Goal: Information Seeking & Learning: Learn about a topic

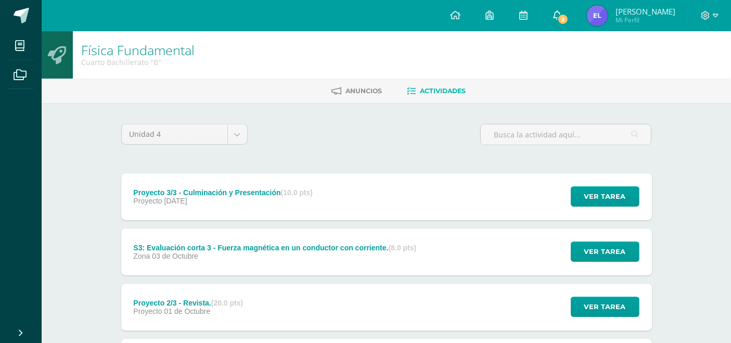
click at [563, 23] on span "3" at bounding box center [563, 19] width 11 height 11
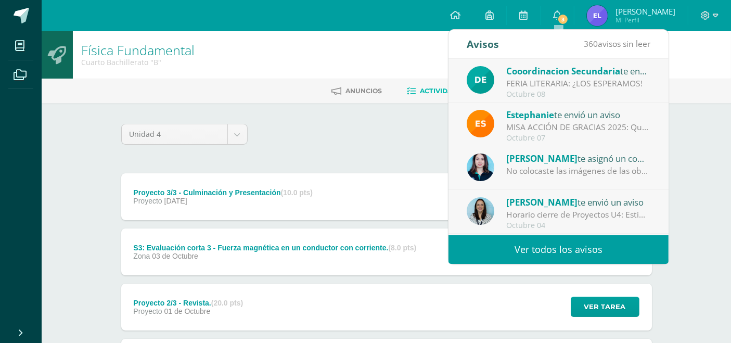
click at [324, 140] on div "Unidad 4 Unidad 1 Unidad 2 Unidad 3 Unidad 4" at bounding box center [386, 139] width 539 height 30
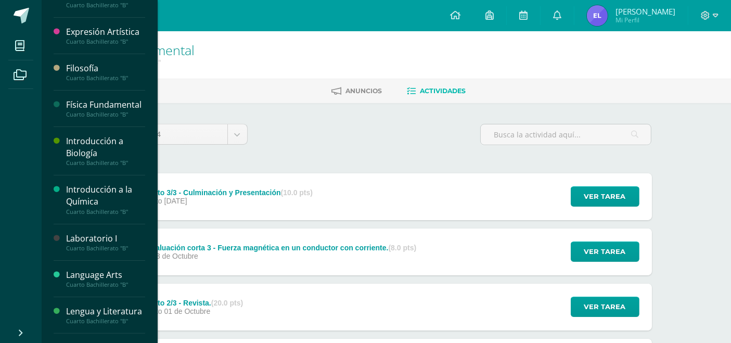
scroll to position [189, 0]
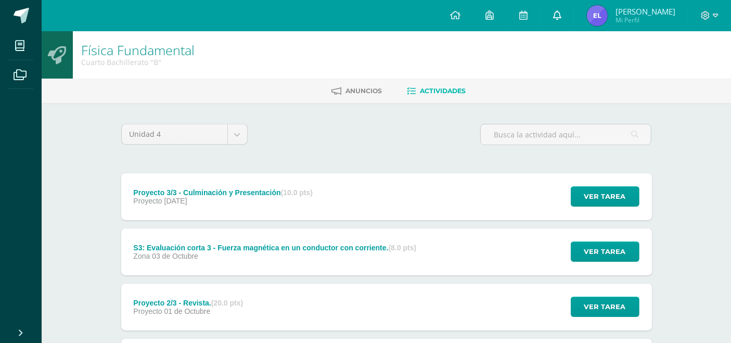
click at [564, 20] on link "0" at bounding box center [557, 15] width 33 height 31
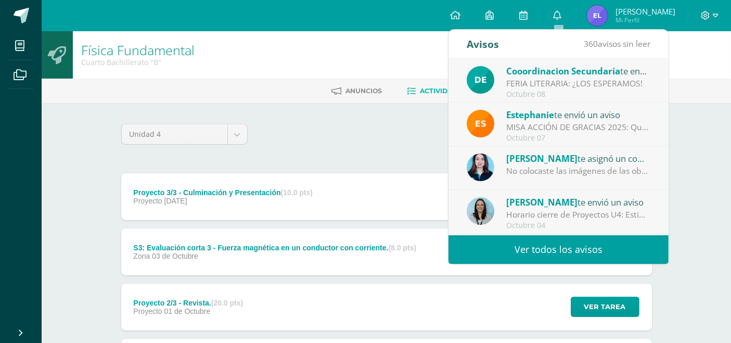
drag, startPoint x: 657, startPoint y: 84, endPoint x: 658, endPoint y: 93, distance: 8.9
click at [658, 93] on div "Cooordinacion Secundaria te envió un aviso FERIA LITERARIA: ¿LOS ESPERAMOS! [DA…" at bounding box center [559, 81] width 220 height 44
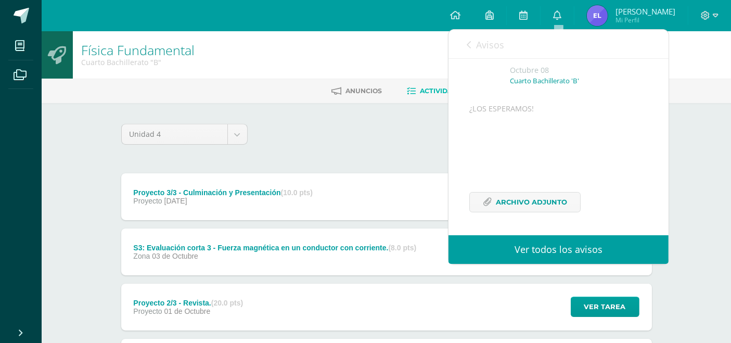
scroll to position [105, 0]
click at [537, 195] on span "Archivo Adjunto" at bounding box center [531, 202] width 71 height 19
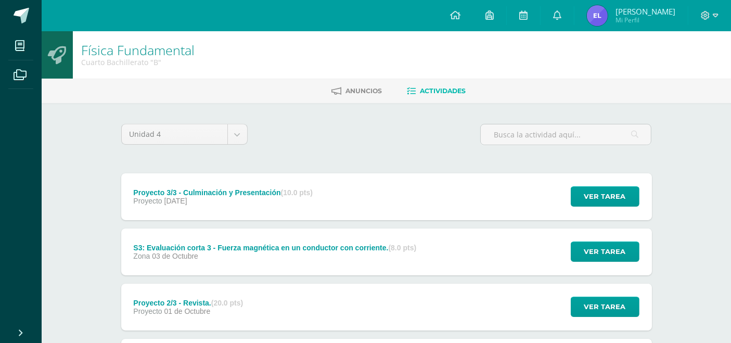
click at [360, 137] on div "Unidad 4 Unidad 1 Unidad 2 Unidad 3 Unidad 4" at bounding box center [386, 139] width 539 height 30
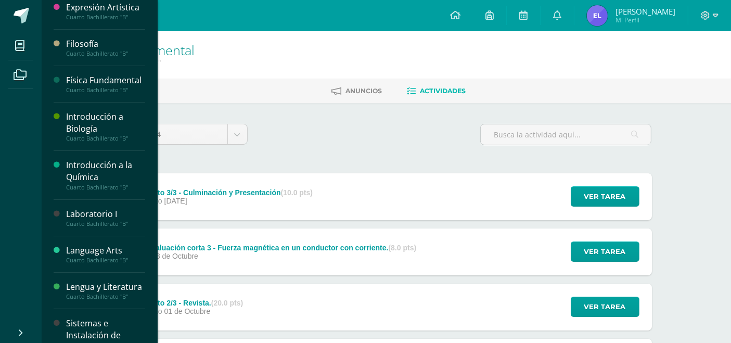
click at [87, 293] on div "Lengua y Literatura" at bounding box center [105, 287] width 79 height 12
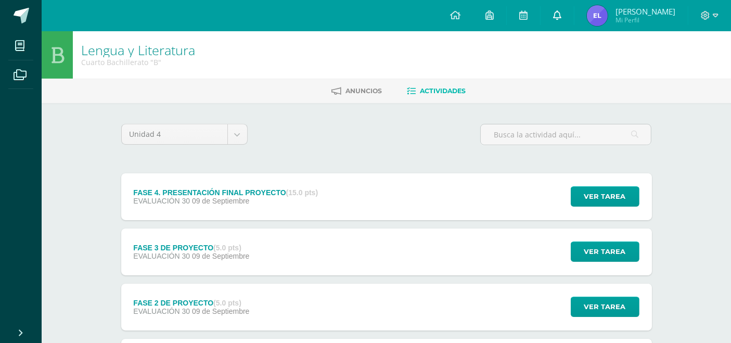
click at [547, 24] on link at bounding box center [557, 15] width 33 height 31
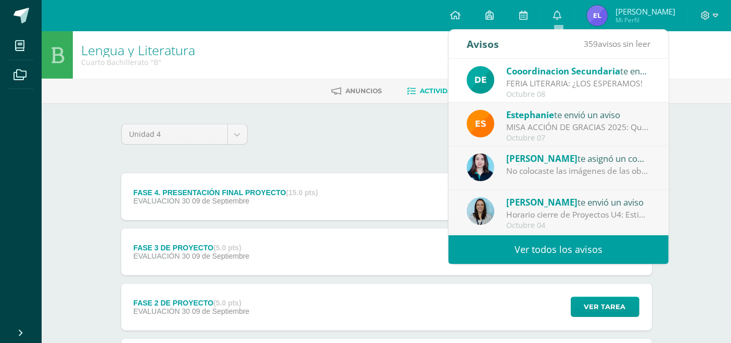
click at [546, 85] on div "FERIA LITERARIA: ¿LOS ESPERAMOS!" at bounding box center [579, 84] width 145 height 12
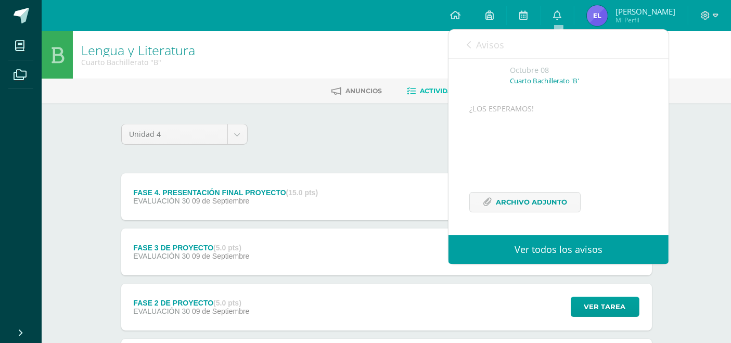
scroll to position [105, 0]
click at [540, 196] on span "Archivo Adjunto" at bounding box center [531, 202] width 71 height 19
